Goal: Task Accomplishment & Management: Manage account settings

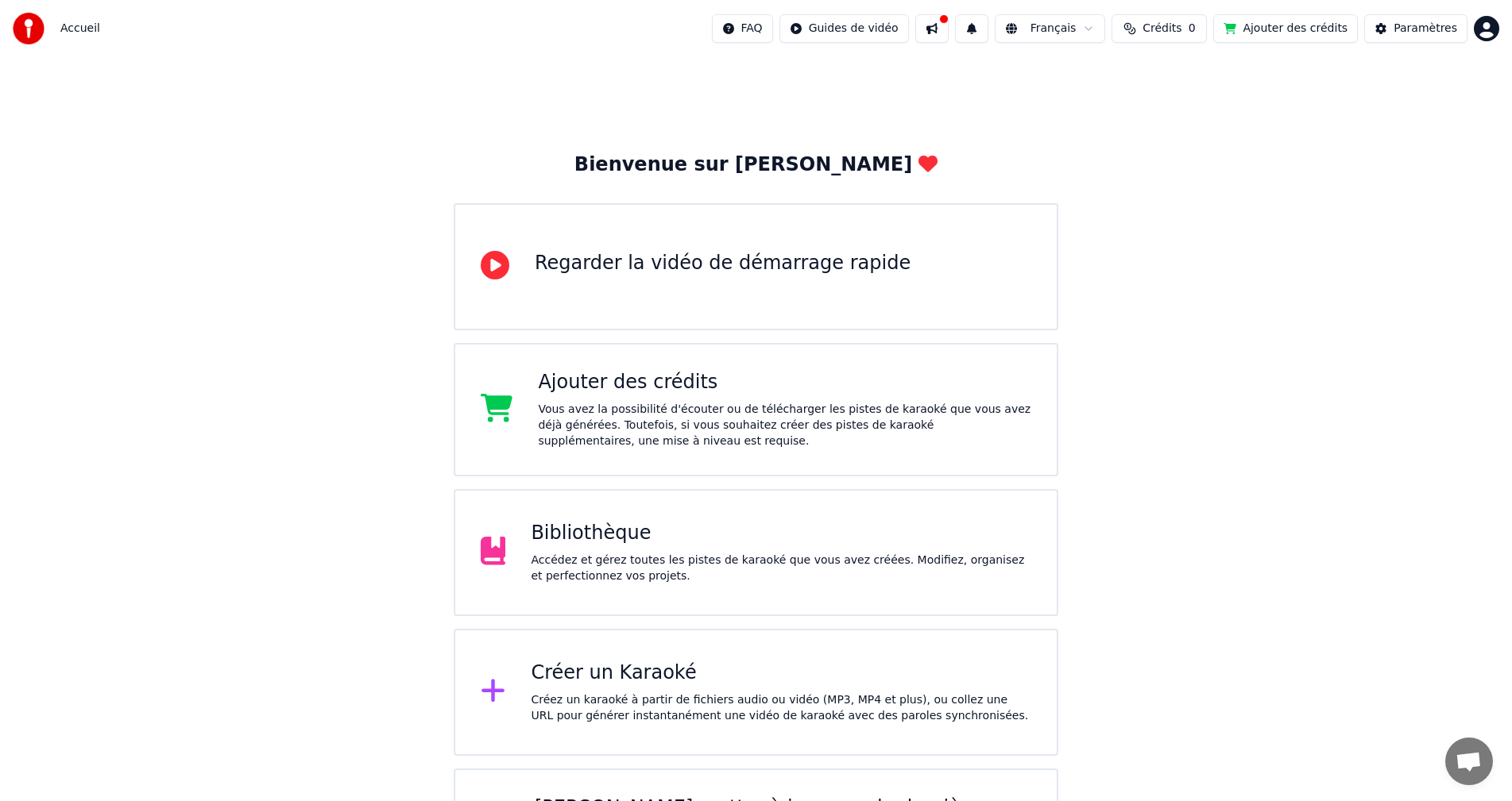
click at [954, 429] on div "Vous avez la possibilité d'écouter ou de télécharger les pistes de karaoké que …" at bounding box center [785, 426] width 494 height 48
click at [1174, 28] on span "Crédits" at bounding box center [1161, 29] width 39 height 16
click at [1155, 118] on button "Actualiser" at bounding box center [1163, 119] width 95 height 29
click at [1175, 122] on button "Actualiser" at bounding box center [1163, 119] width 95 height 29
click at [1486, 40] on body "Accueil FAQ Guides de vidéo Français Crédits 0 Ajouter des crédits Paramètres B…" at bounding box center [756, 464] width 1512 height 928
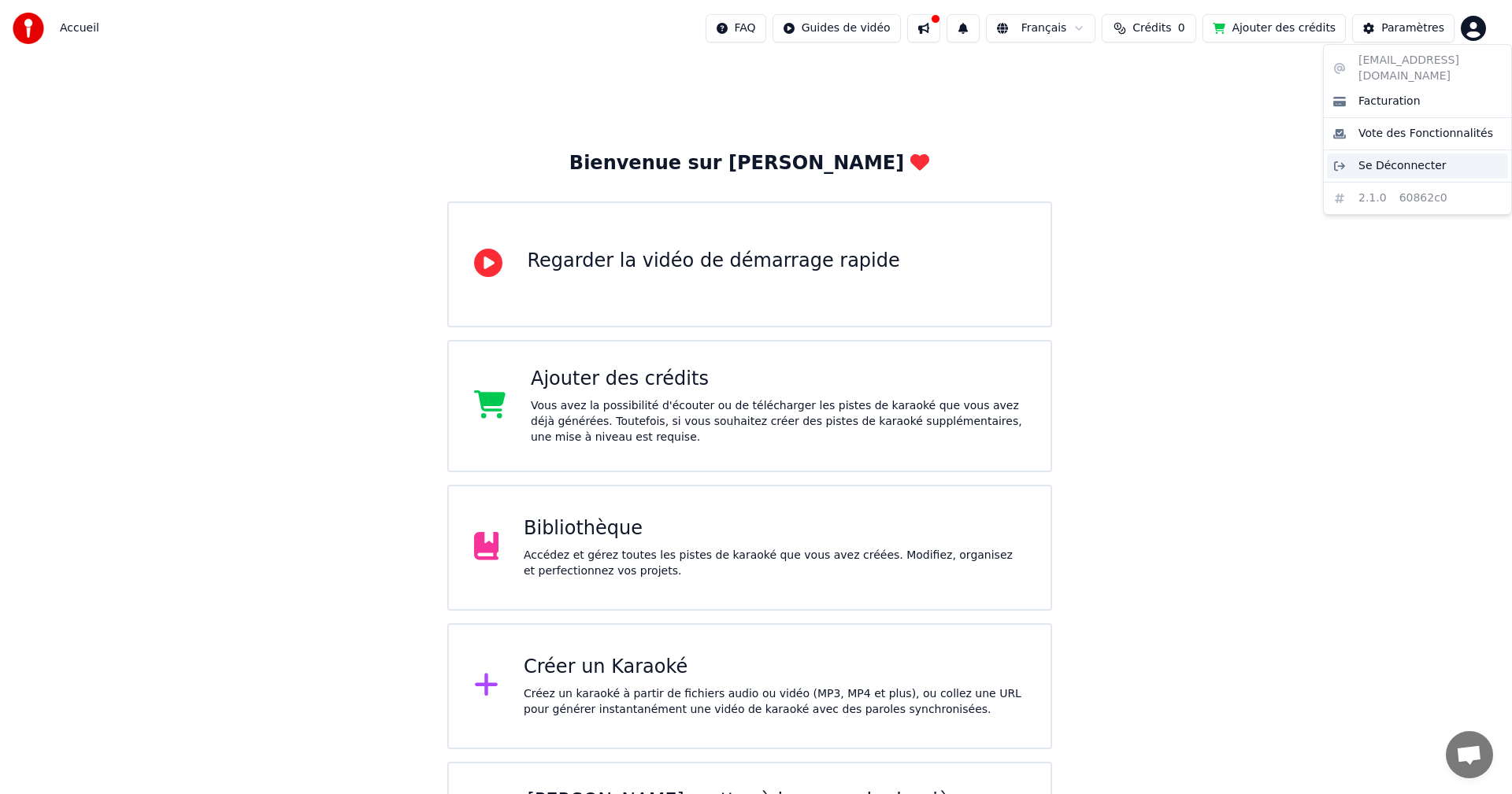
click at [1442, 153] on div "Se Déconnecter" at bounding box center [1417, 166] width 181 height 25
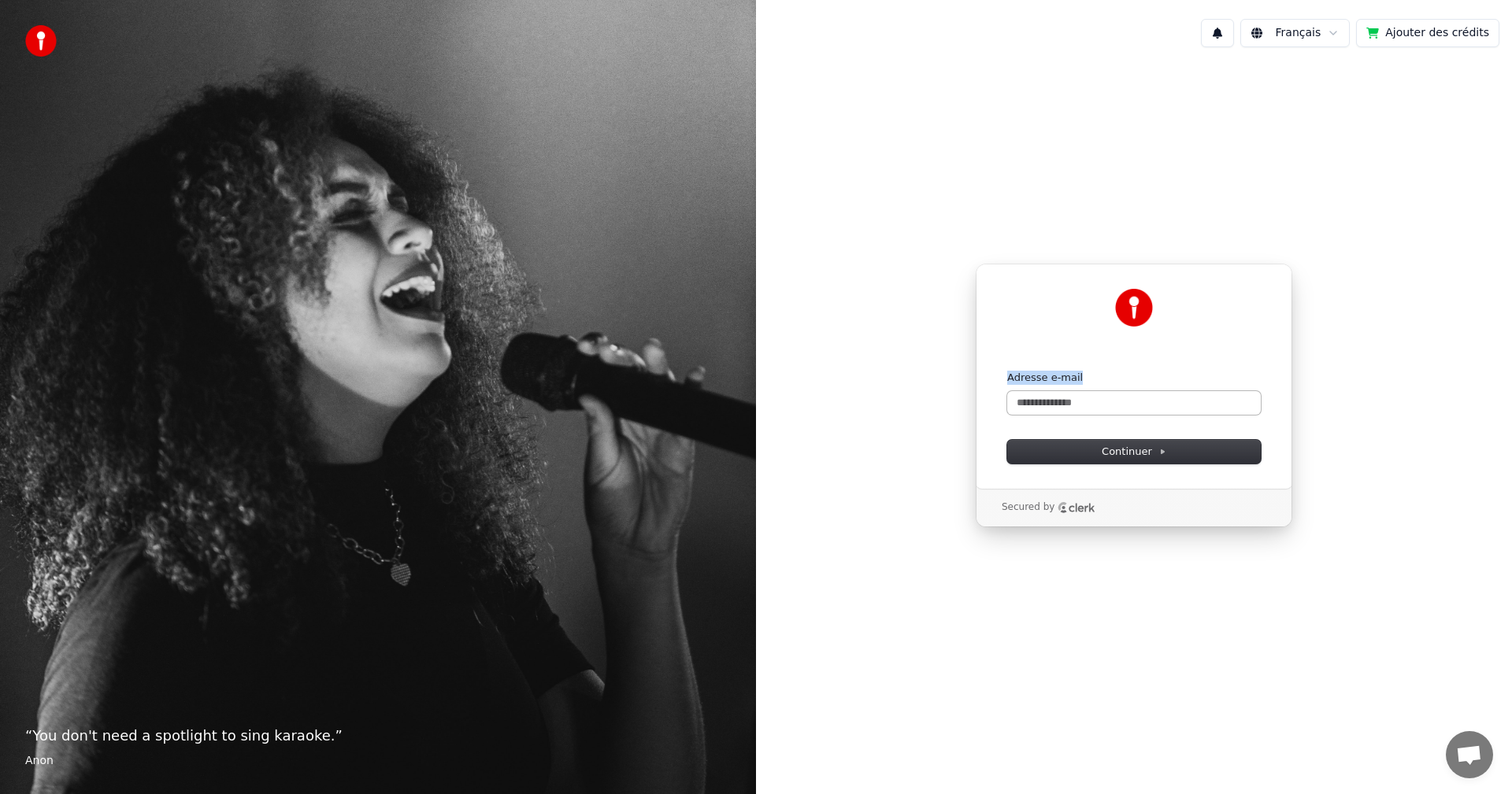
drag, startPoint x: 1138, startPoint y: 386, endPoint x: 1138, endPoint y: 396, distance: 10.0
click at [1138, 390] on div "Adresse e-mail" at bounding box center [1134, 393] width 254 height 44
click at [1139, 401] on input "Adresse e-mail" at bounding box center [1134, 403] width 254 height 23
click at [1147, 456] on span "Continuer" at bounding box center [1134, 452] width 65 height 14
type input "**********"
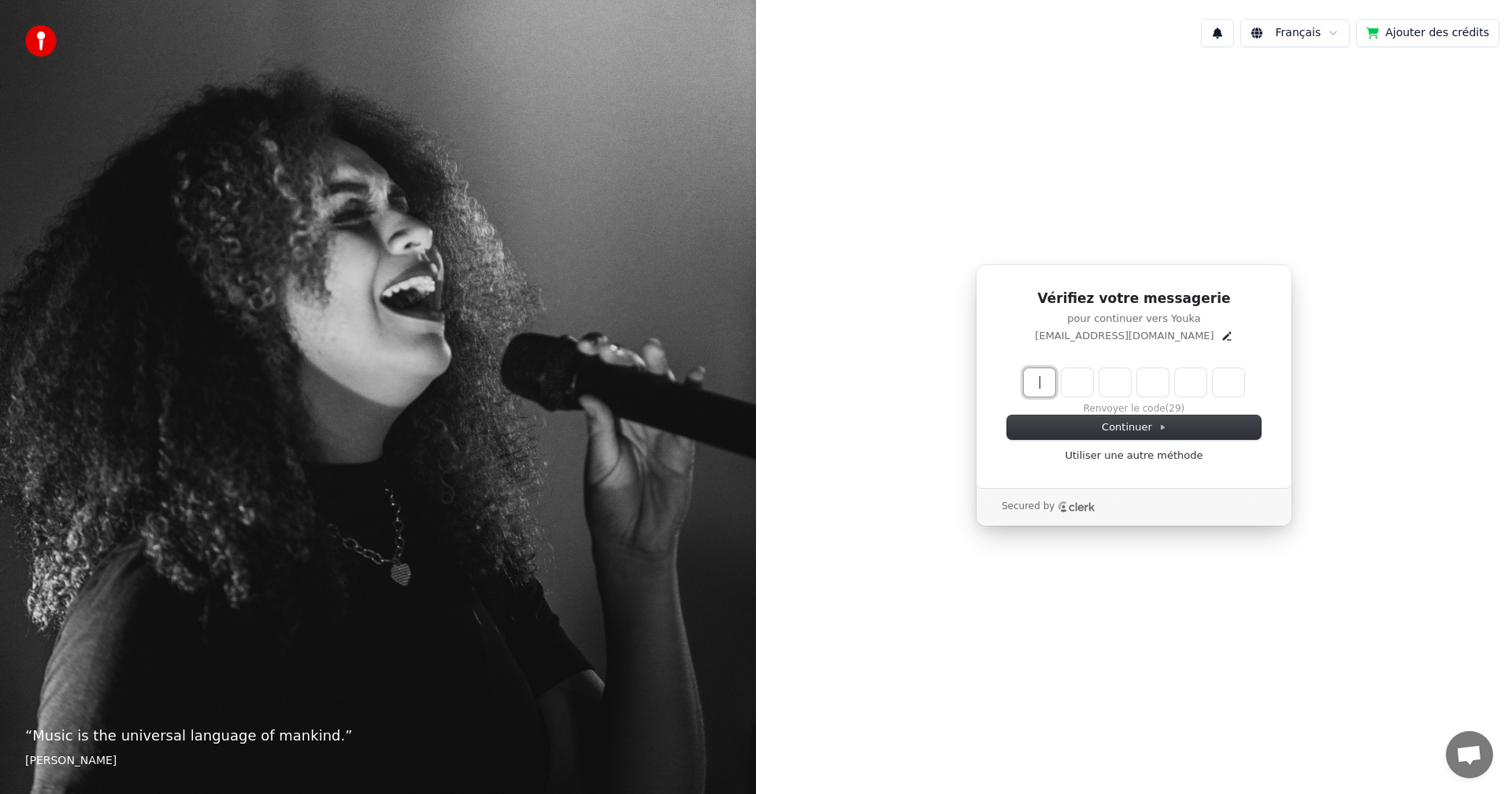
click at [1033, 384] on input "Enter verification code" at bounding box center [1149, 383] width 252 height 29
type input "******"
